Goal: Task Accomplishment & Management: Complete application form

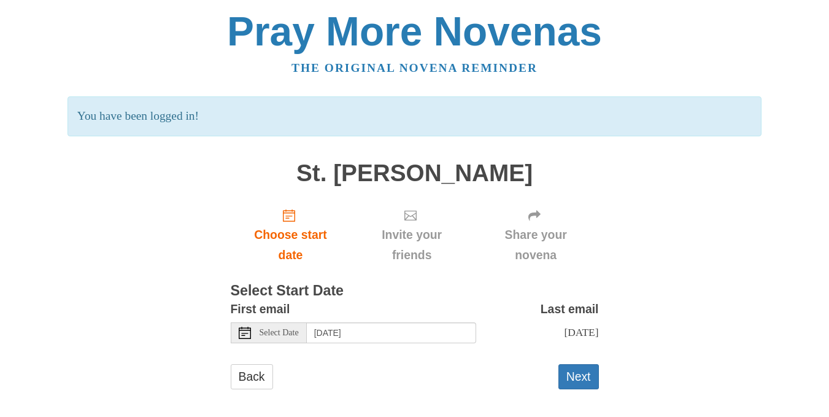
click at [277, 324] on div "Select Date" at bounding box center [269, 332] width 76 height 21
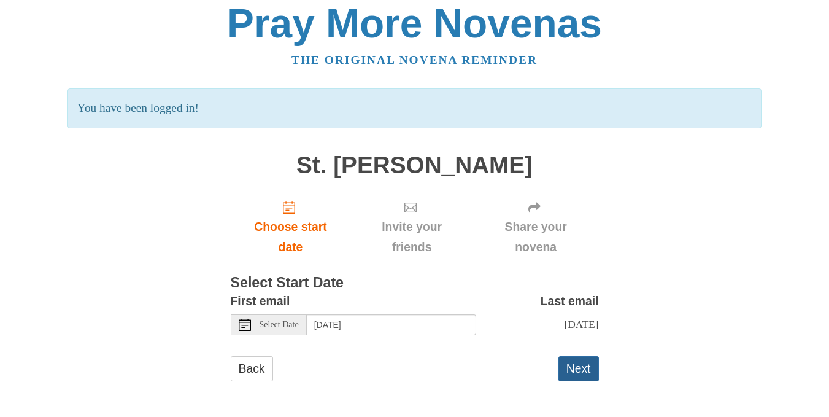
click at [587, 371] on button "Next" at bounding box center [579, 368] width 41 height 25
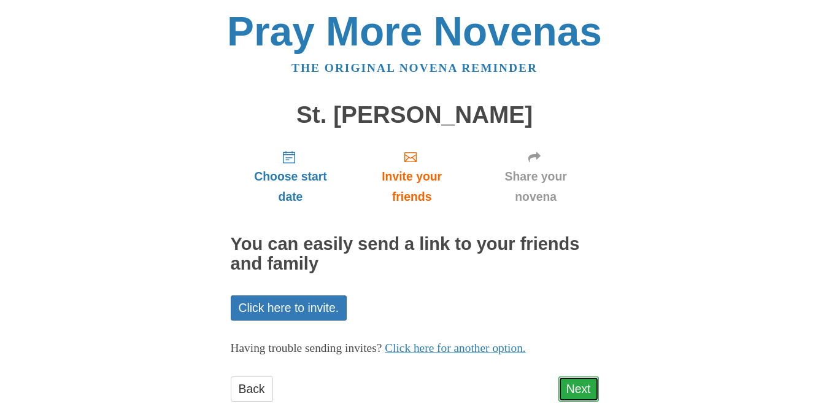
click at [574, 387] on link "Next" at bounding box center [579, 388] width 41 height 25
